Goal: Book appointment/travel/reservation

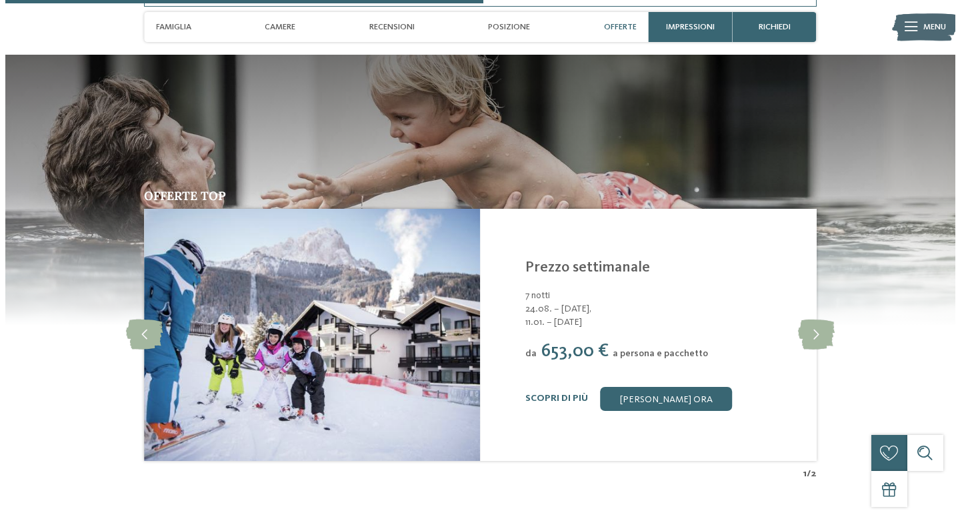
scroll to position [1704, 0]
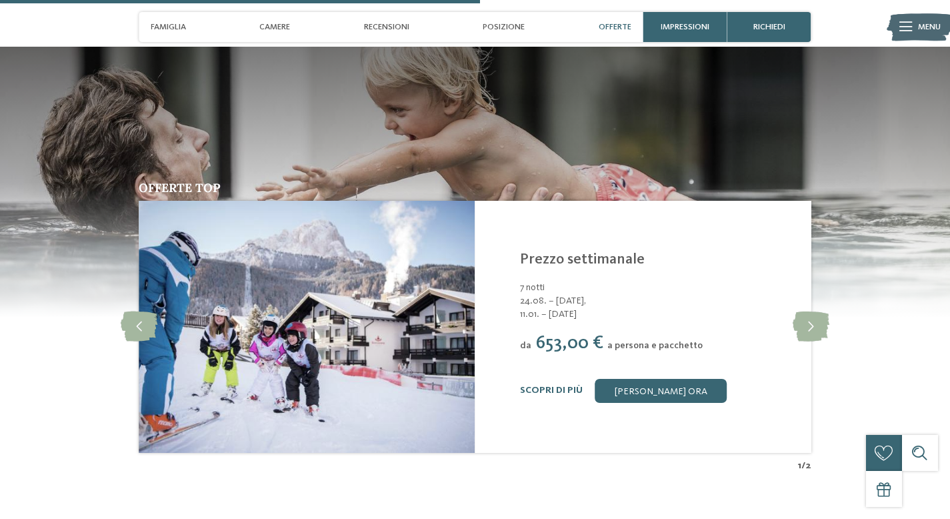
click at [910, 26] on icon at bounding box center [906, 26] width 13 height 9
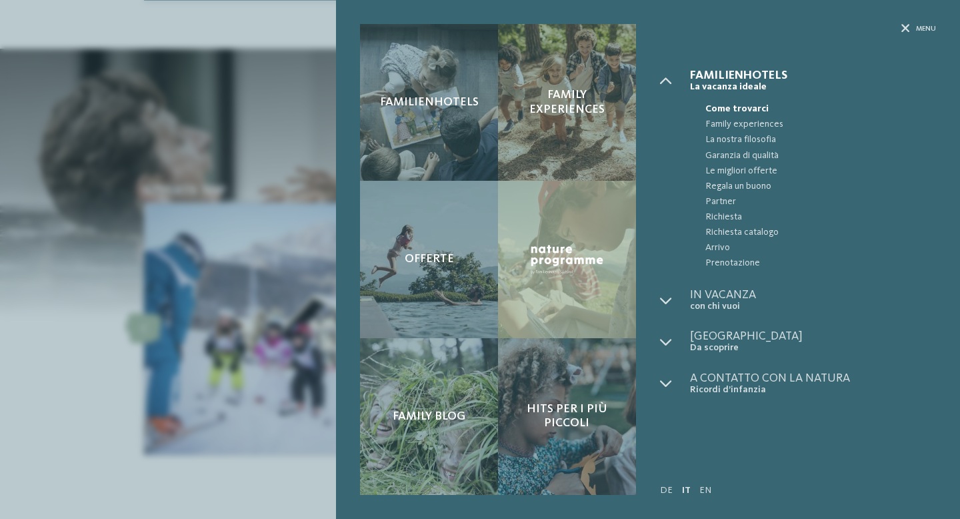
click at [910, 26] on div "Menu" at bounding box center [919, 29] width 35 height 10
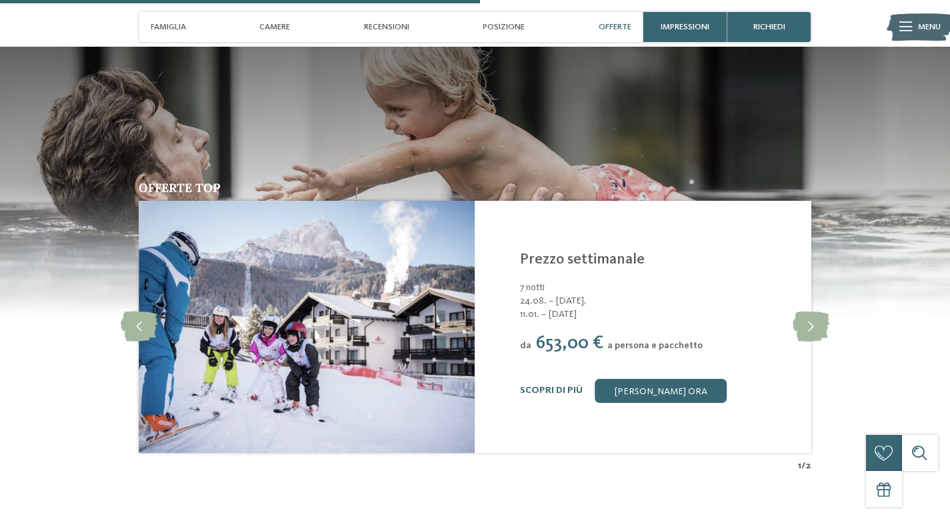
click at [910, 26] on icon at bounding box center [906, 26] width 13 height 9
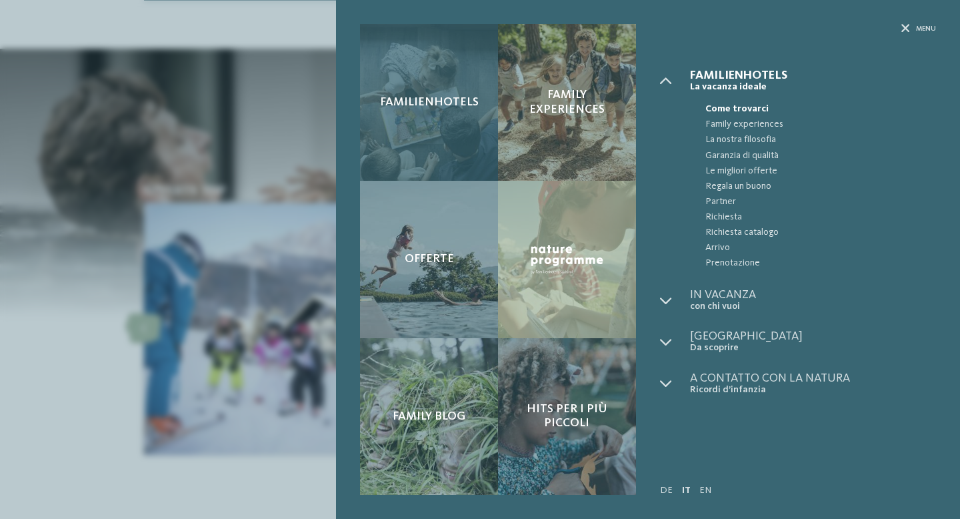
click at [452, 88] on div "Familienhotels" at bounding box center [429, 102] width 138 height 157
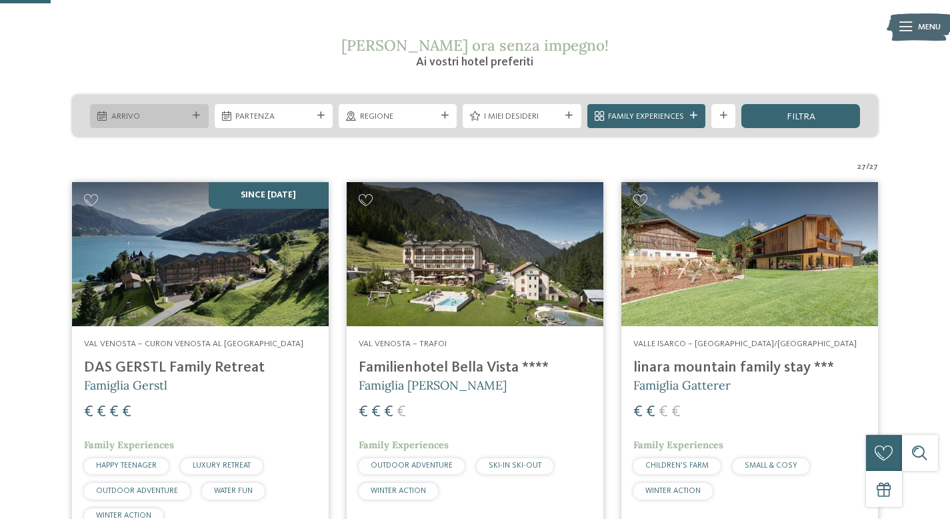
click at [194, 121] on div "Arrivo" at bounding box center [149, 116] width 118 height 24
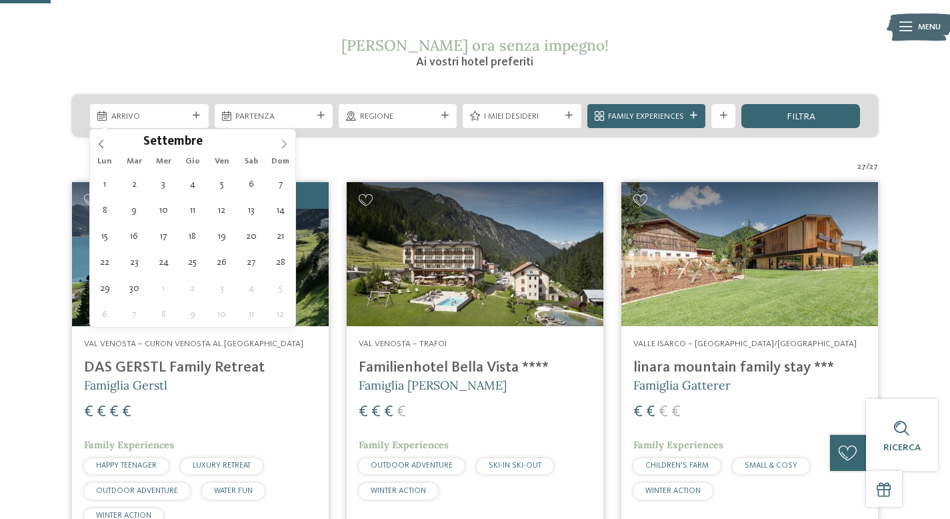
click at [288, 134] on span at bounding box center [284, 140] width 23 height 23
type div "13.09.2025"
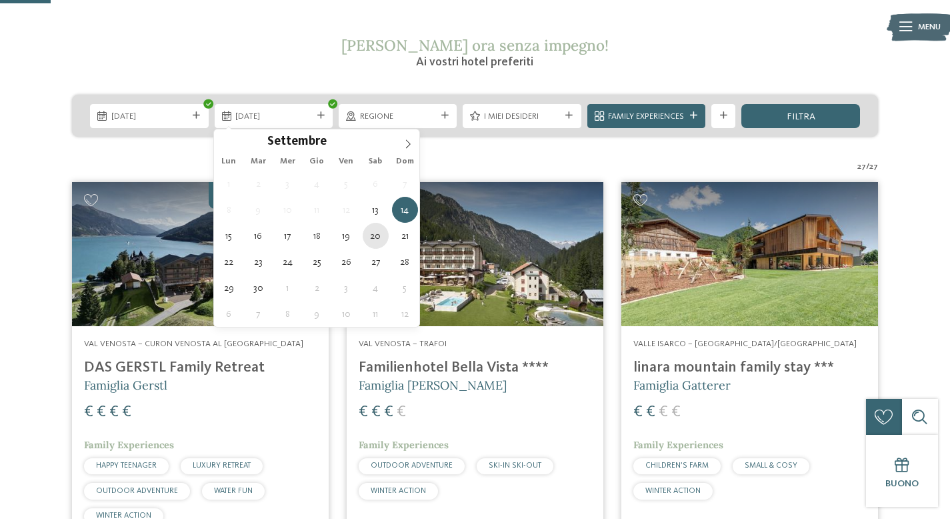
type div "20.09.2025"
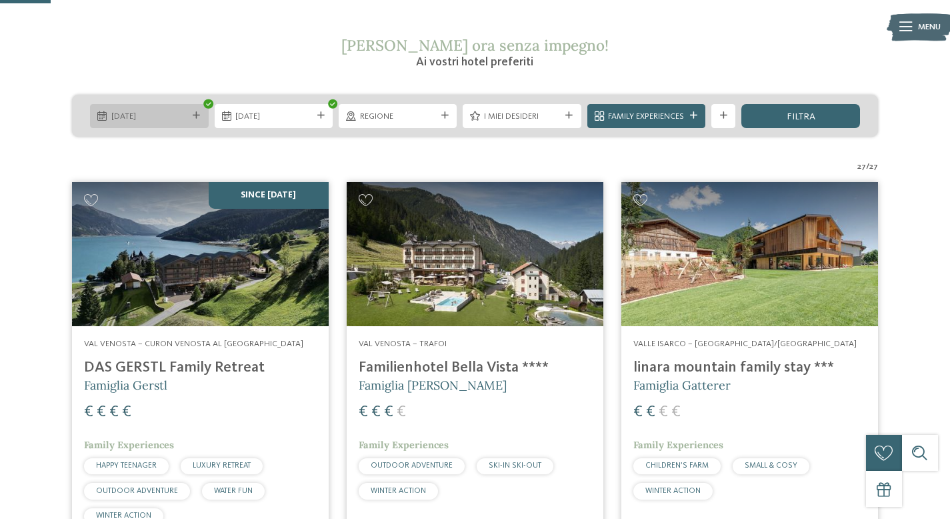
click at [199, 115] on icon at bounding box center [196, 115] width 7 height 7
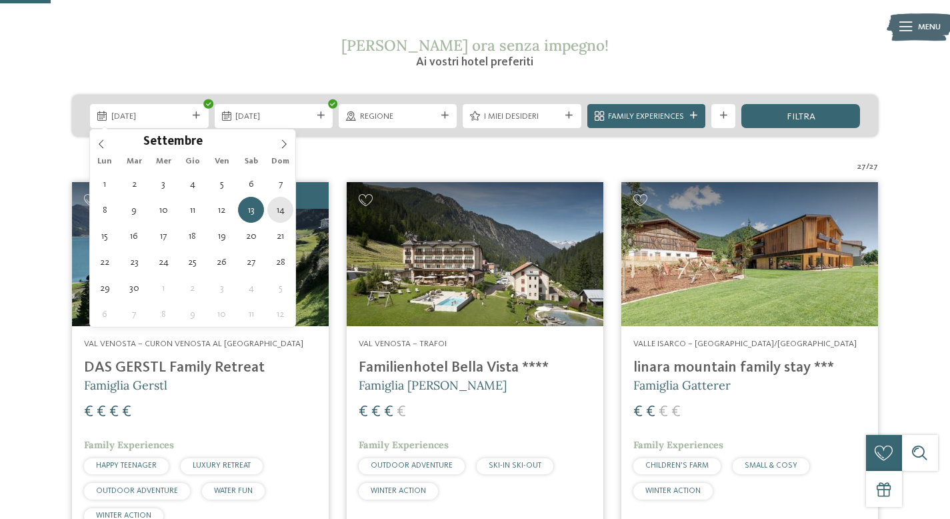
type div "14.09.2025"
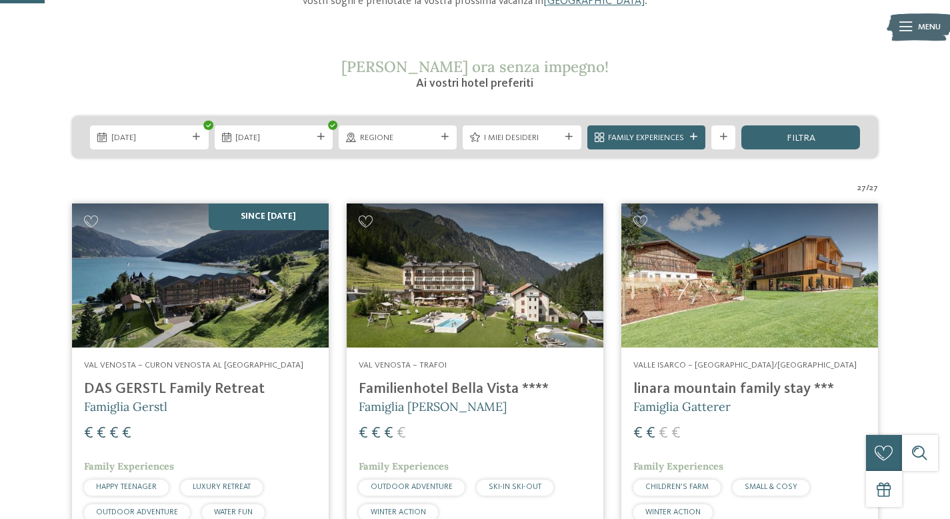
scroll to position [190, 0]
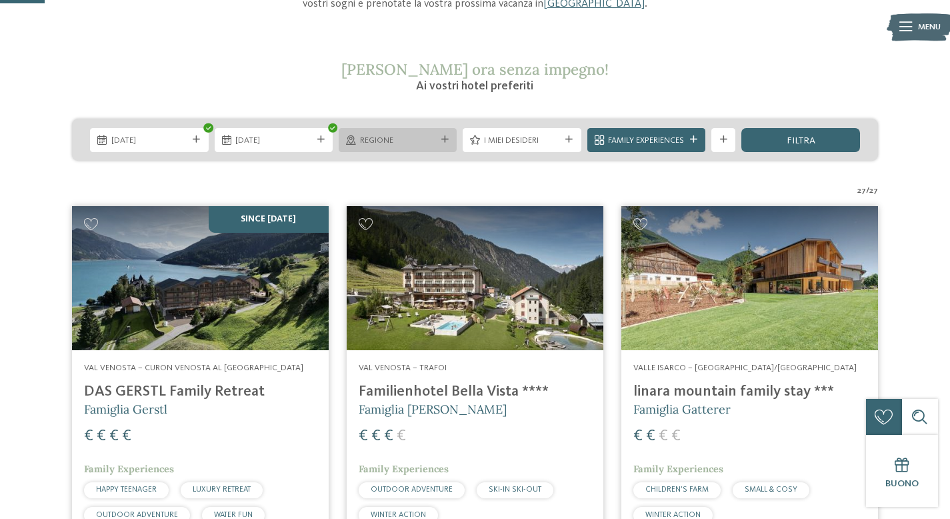
click at [448, 130] on div "Regione" at bounding box center [398, 140] width 118 height 24
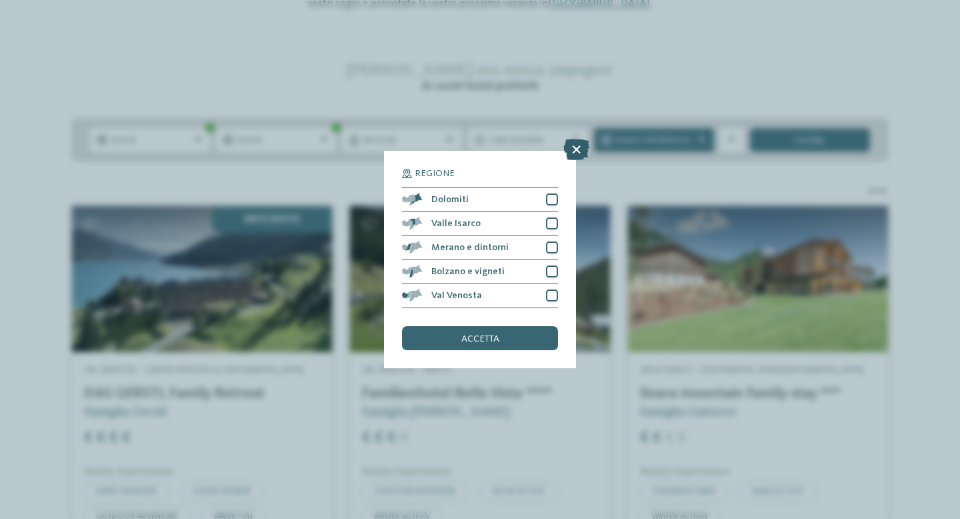
click at [584, 145] on icon at bounding box center [577, 149] width 26 height 21
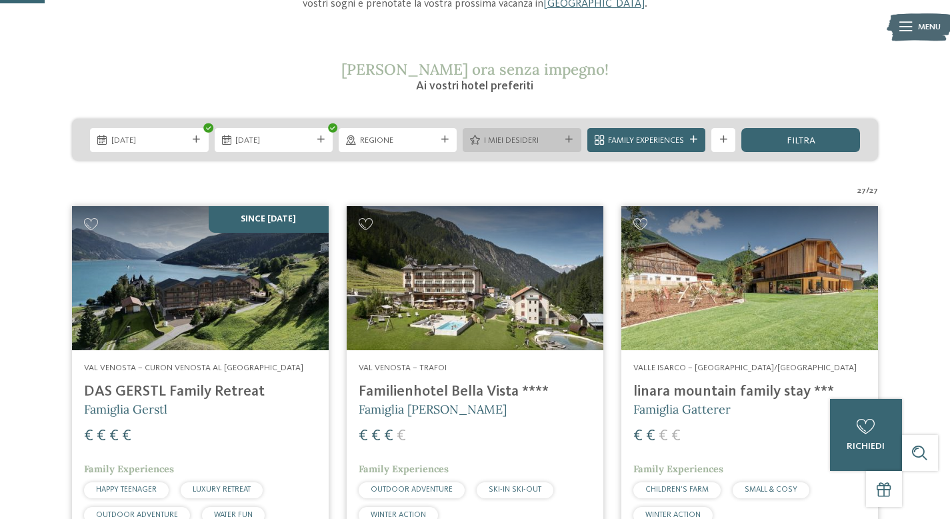
click at [574, 145] on div "I miei desideri" at bounding box center [522, 140] width 118 height 24
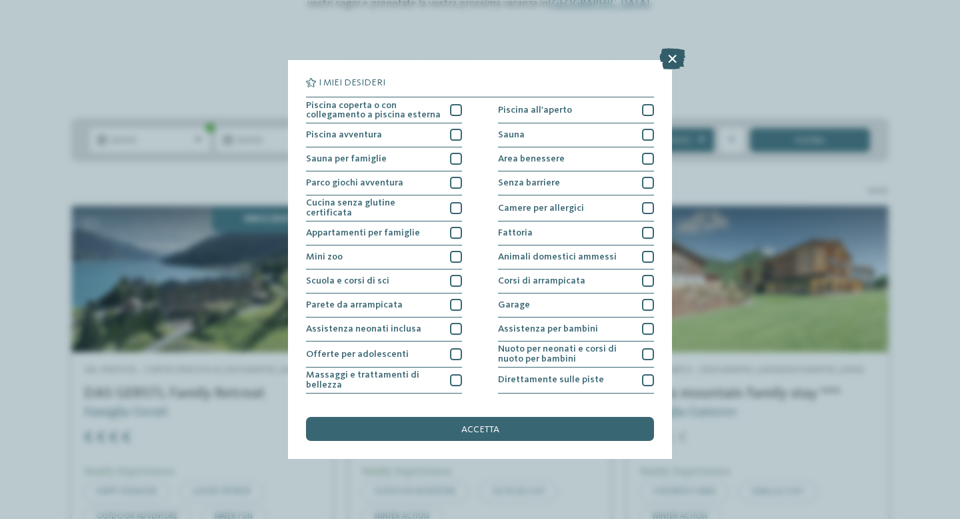
click at [680, 57] on icon at bounding box center [673, 58] width 26 height 21
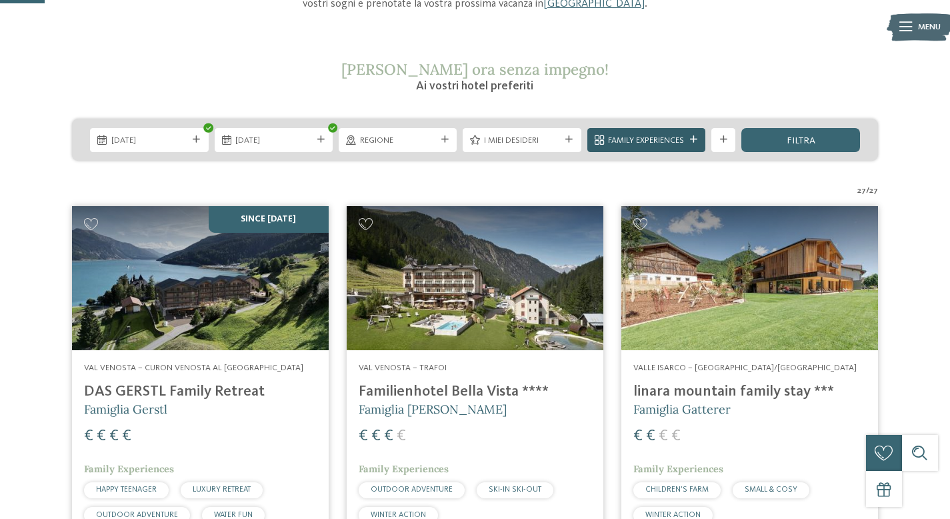
click at [693, 138] on icon at bounding box center [693, 139] width 7 height 7
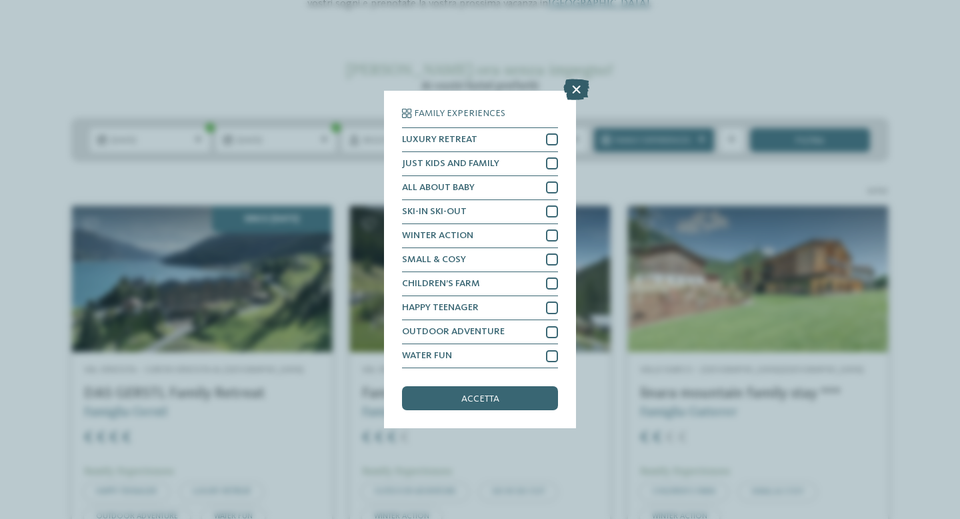
click at [581, 89] on icon at bounding box center [577, 89] width 26 height 21
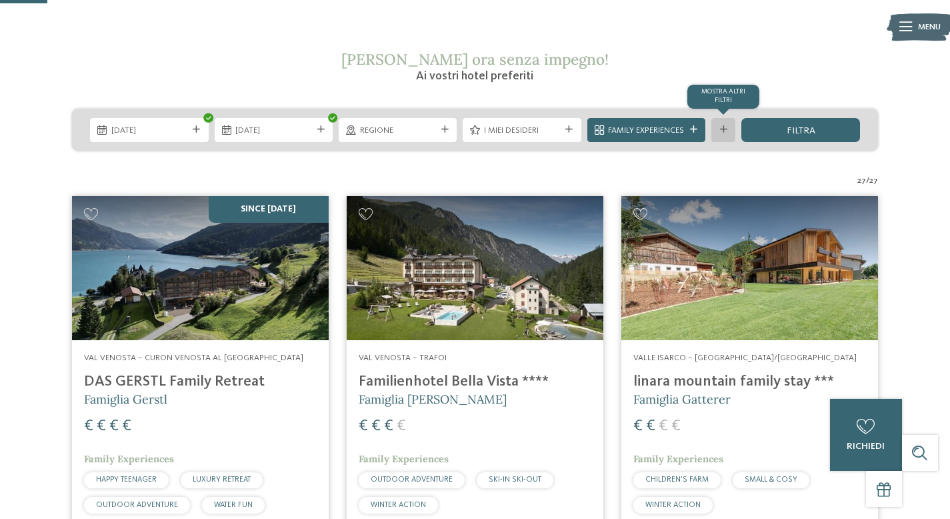
scroll to position [205, 0]
